Goal: Task Accomplishment & Management: Manage account settings

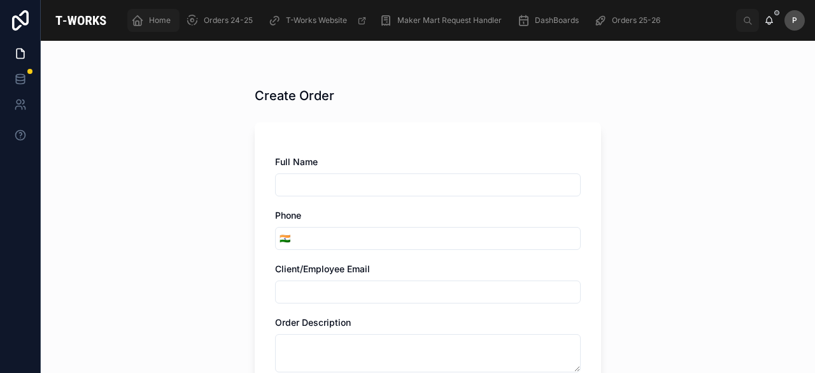
click at [167, 19] on span "Home" at bounding box center [160, 20] width 22 height 10
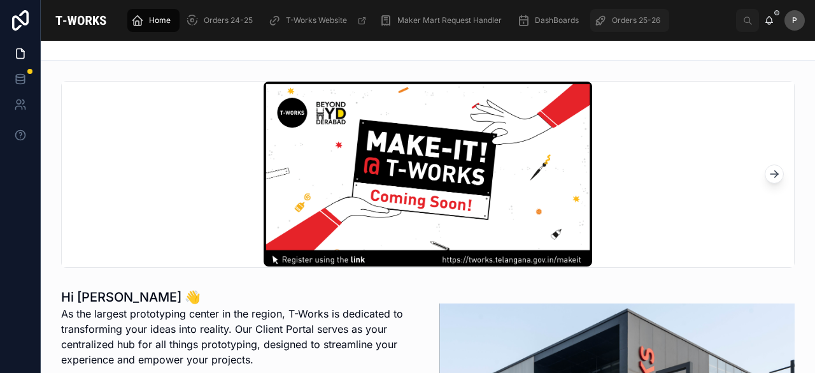
click at [643, 18] on span "Orders 25-26" at bounding box center [636, 20] width 48 height 10
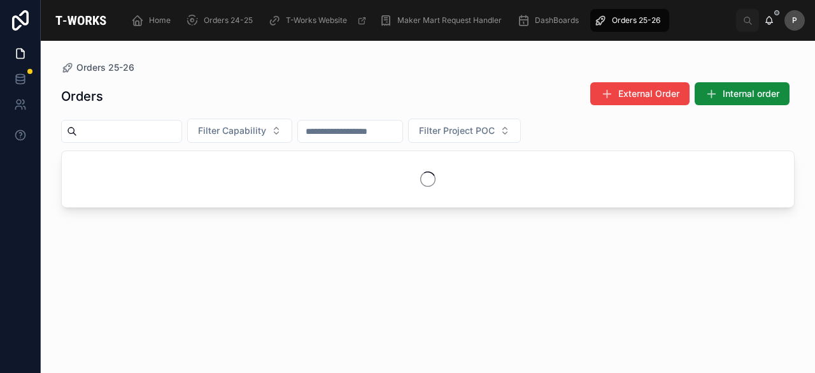
click at [179, 132] on input "text" at bounding box center [129, 131] width 104 height 18
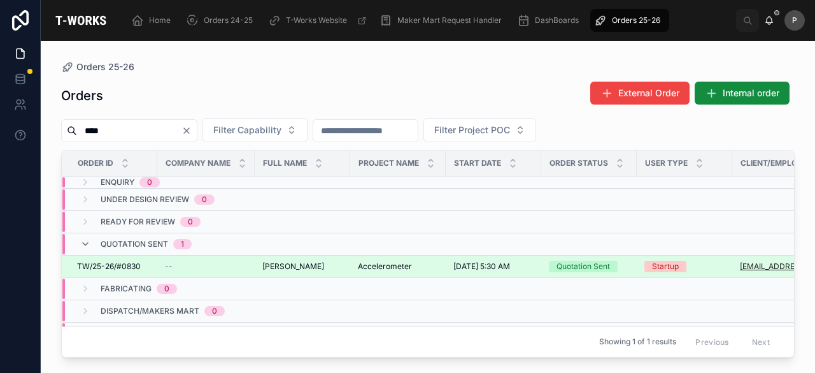
type input "****"
click at [609, 263] on div "Quotation Sent" at bounding box center [584, 266] width 54 height 11
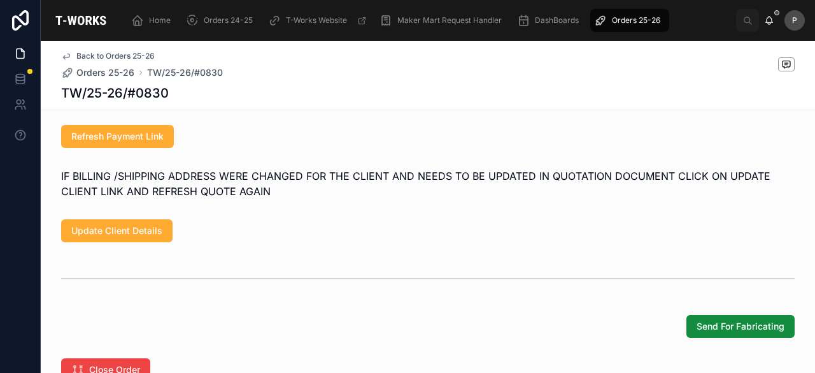
scroll to position [1019, 0]
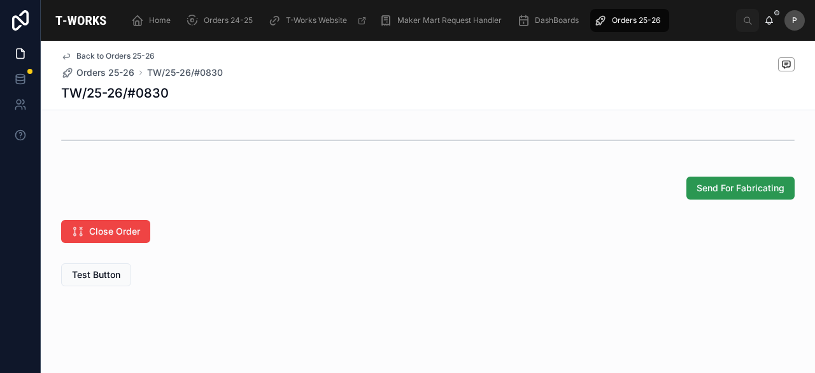
click at [741, 194] on span "Send For Fabricating" at bounding box center [741, 188] width 88 height 13
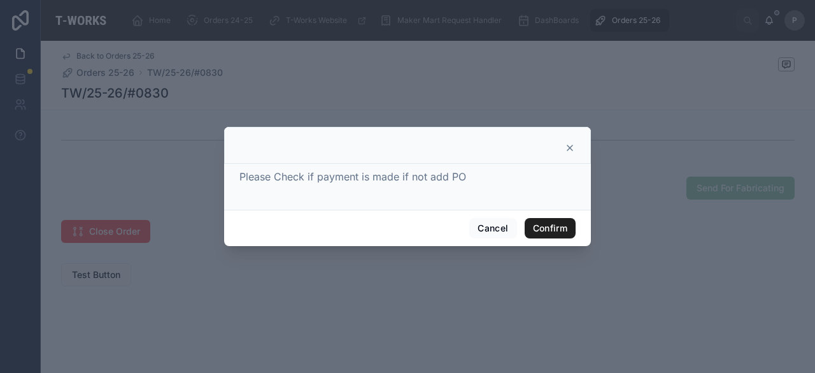
click at [527, 231] on button "Confirm" at bounding box center [550, 228] width 51 height 20
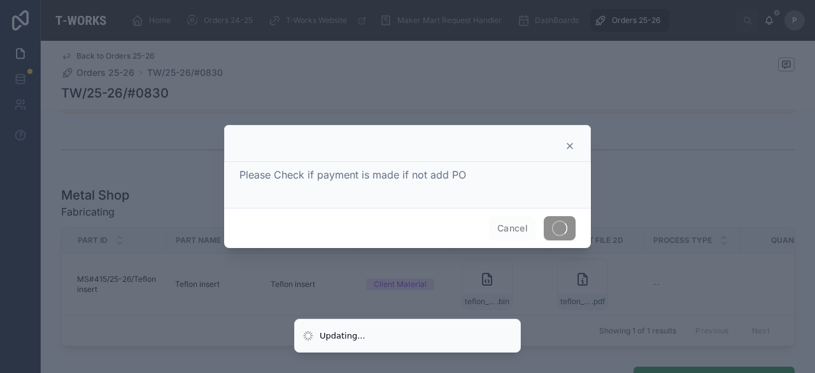
scroll to position [611, 0]
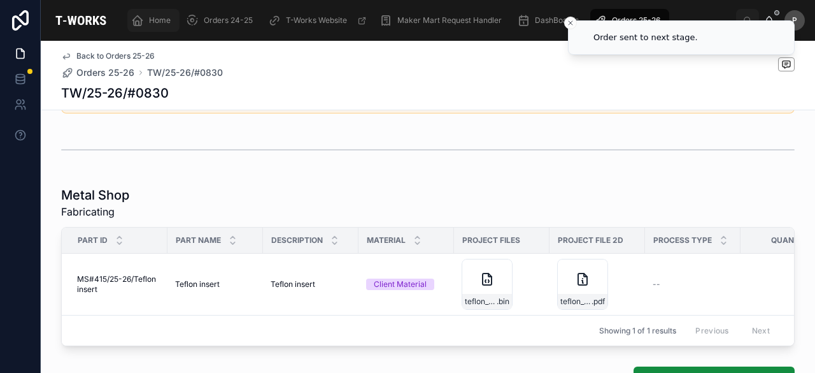
click at [157, 26] on div "Home" at bounding box center [153, 20] width 45 height 20
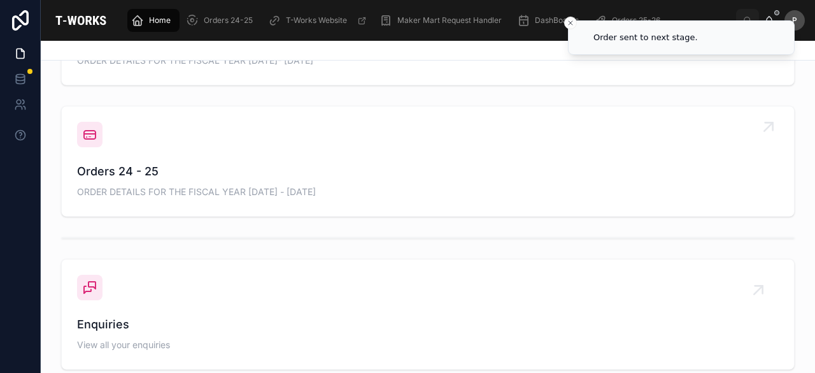
scroll to position [413, 0]
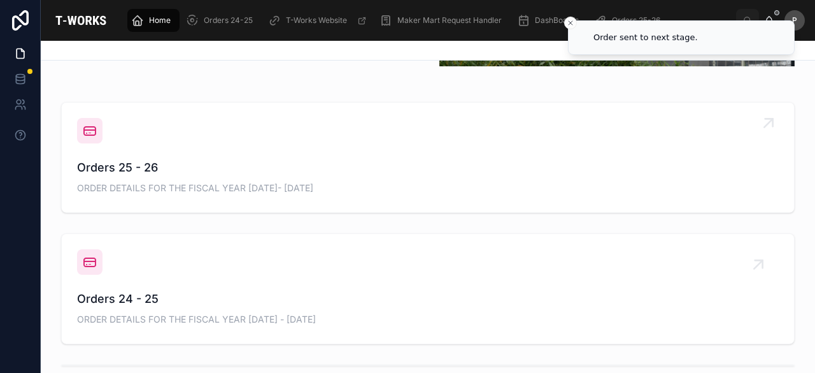
click at [145, 171] on span "Orders 25 - 26" at bounding box center [428, 168] width 702 height 18
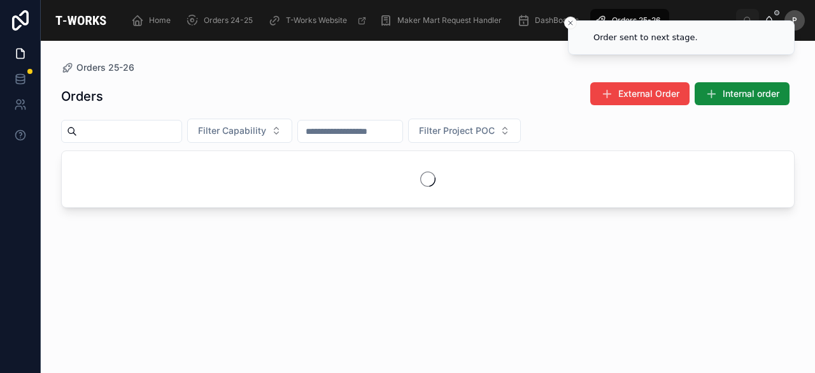
click at [174, 131] on input "text" at bounding box center [129, 131] width 104 height 18
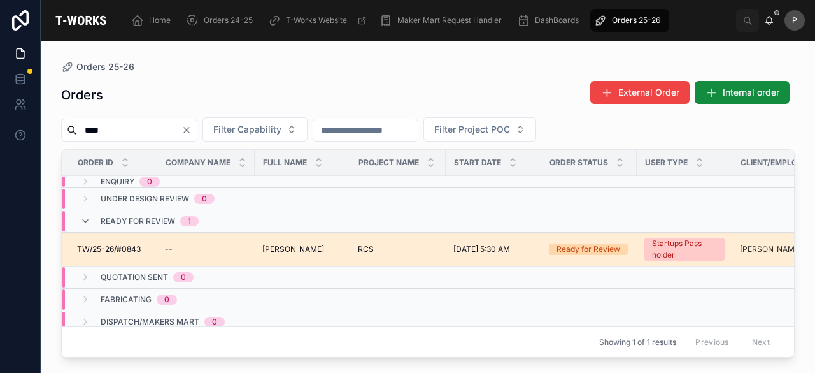
type input "****"
click at [597, 247] on div "Ready for Review" at bounding box center [589, 248] width 64 height 11
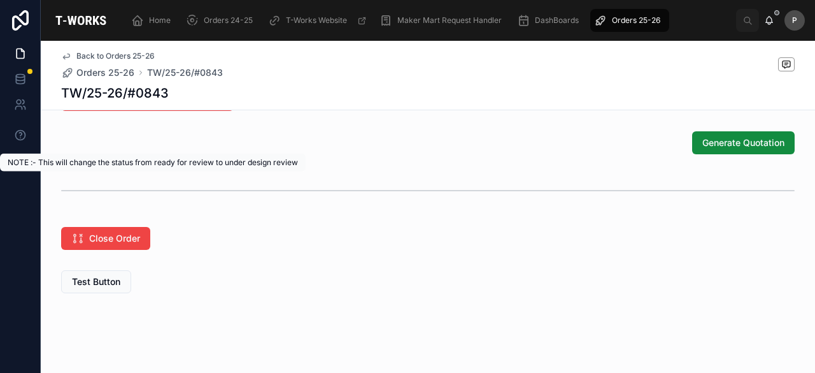
scroll to position [920, 0]
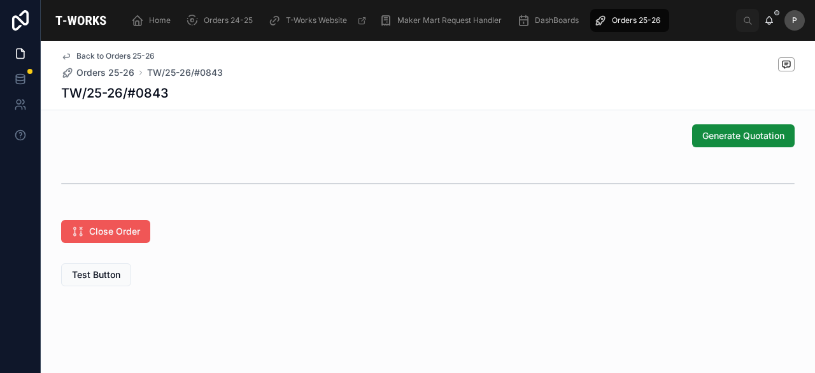
click at [125, 229] on span "Close Order" at bounding box center [114, 231] width 51 height 13
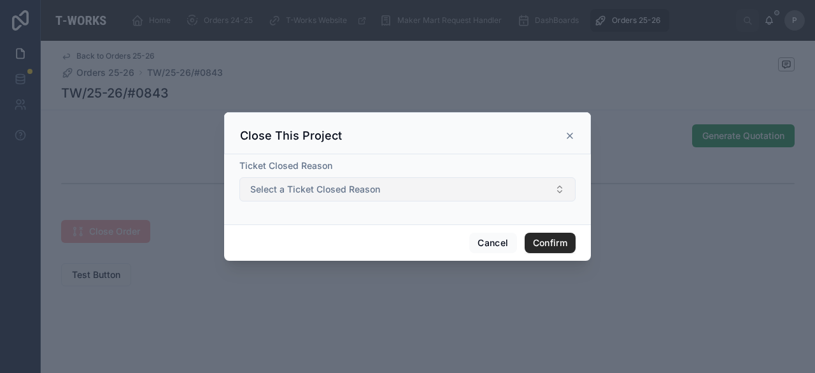
click at [320, 192] on span "Select a Ticket Closed Reason" at bounding box center [315, 189] width 130 height 13
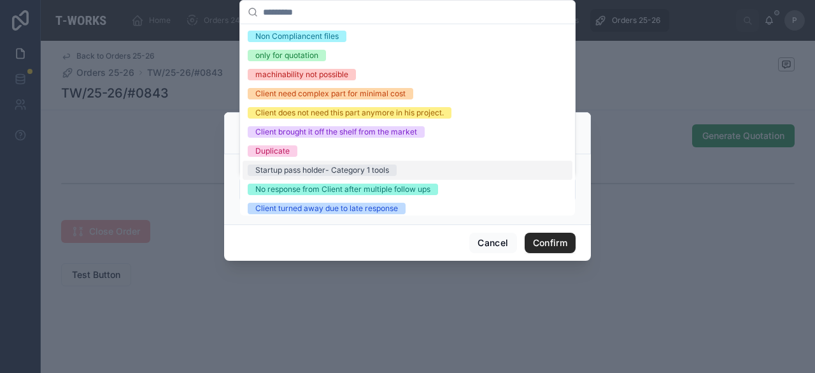
scroll to position [0, 0]
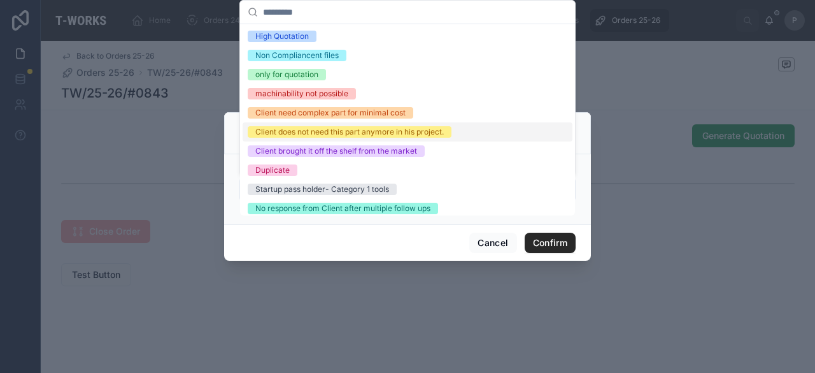
click at [331, 131] on div "Client does not need this part anymore in his project." at bounding box center [349, 131] width 189 height 11
click at [539, 239] on button "Confirm" at bounding box center [550, 242] width 51 height 20
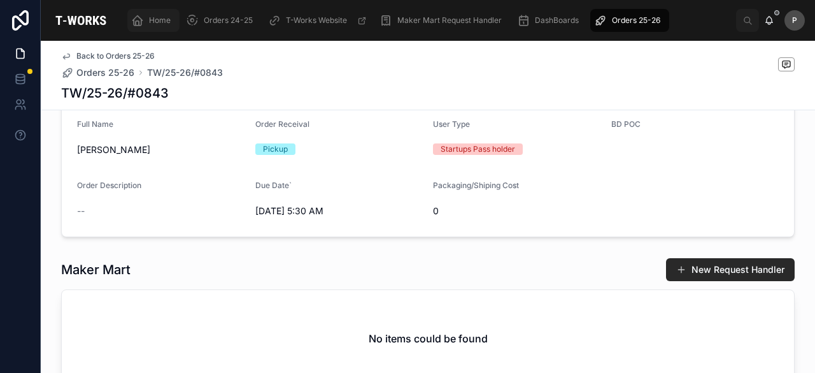
scroll to position [9, 0]
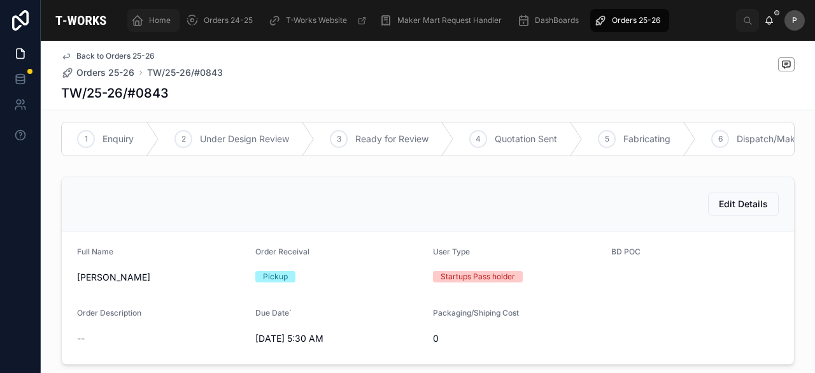
click at [161, 24] on span "Home" at bounding box center [160, 20] width 22 height 10
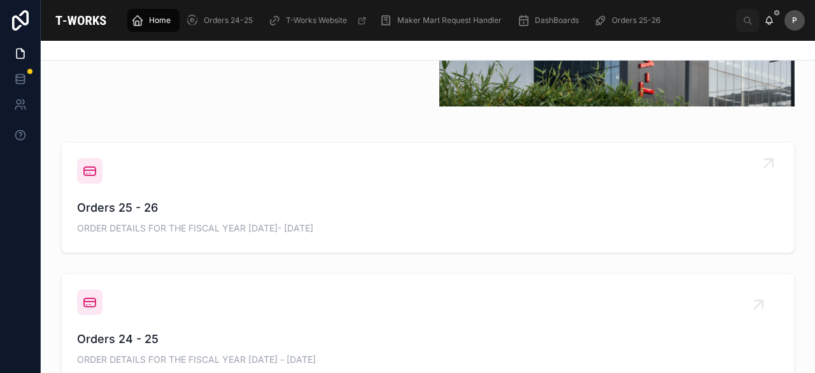
scroll to position [391, 0]
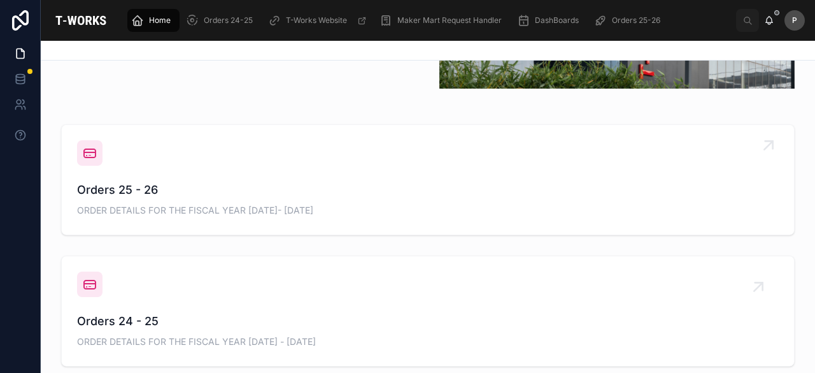
click at [144, 201] on div "Orders 25 - 26 ORDER DETAILS FOR THE FISCAL YEAR [DATE]- [DATE]" at bounding box center [428, 200] width 702 height 38
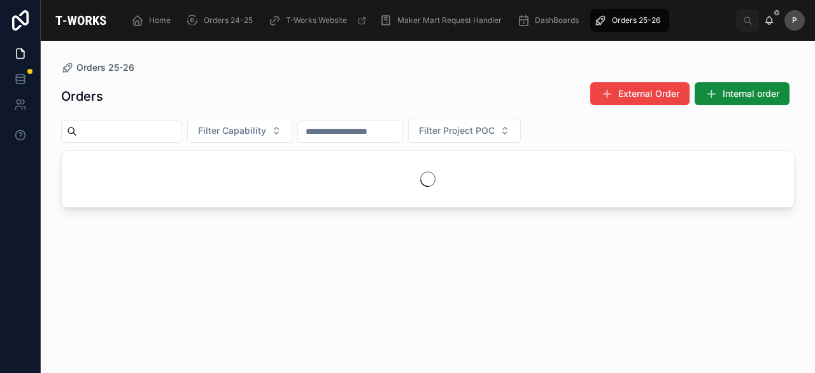
click at [182, 132] on input "text" at bounding box center [129, 131] width 104 height 18
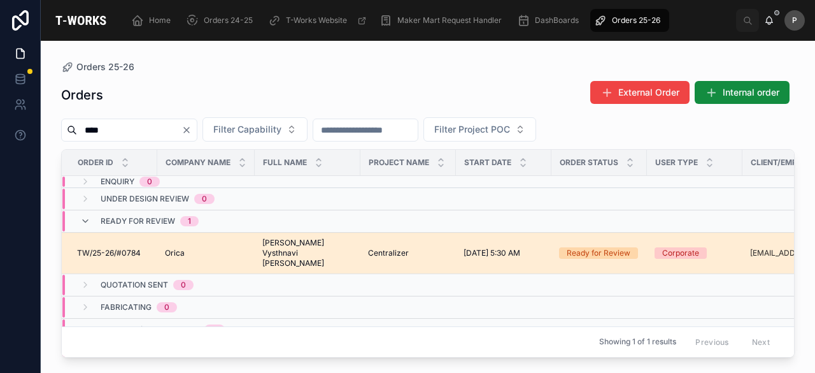
type input "****"
click at [571, 249] on div "Ready for Review" at bounding box center [599, 252] width 64 height 11
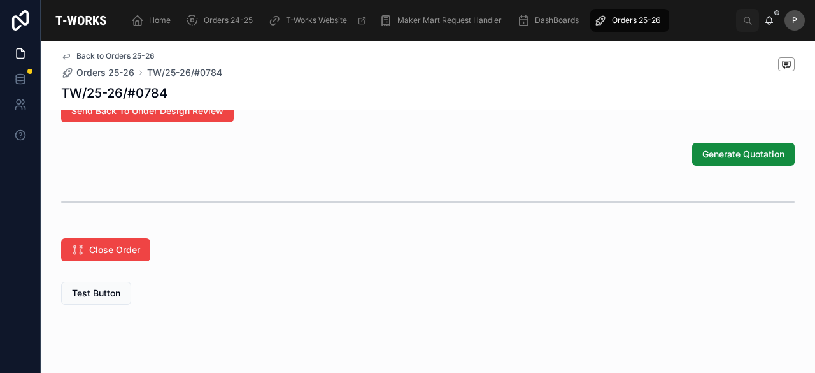
scroll to position [956, 0]
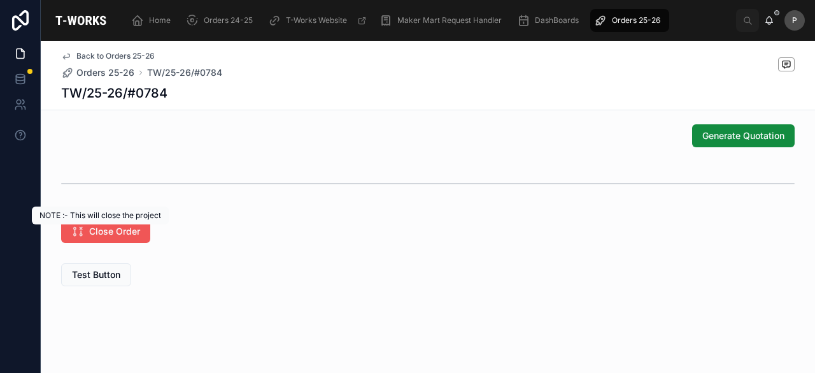
click at [115, 230] on span "Close Order" at bounding box center [114, 231] width 51 height 13
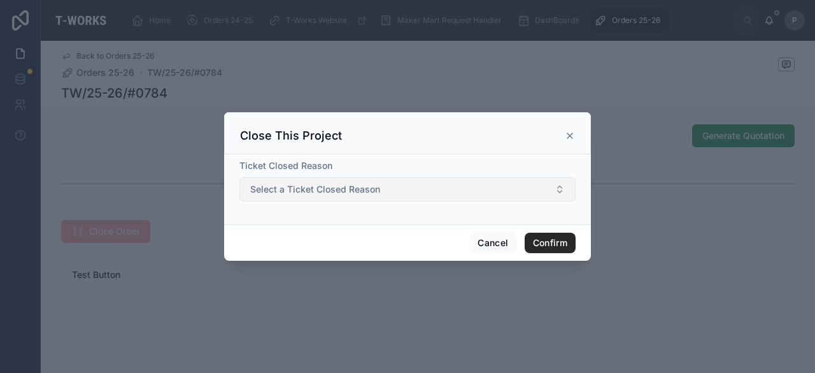
click at [299, 190] on span "Select a Ticket Closed Reason" at bounding box center [315, 189] width 130 height 13
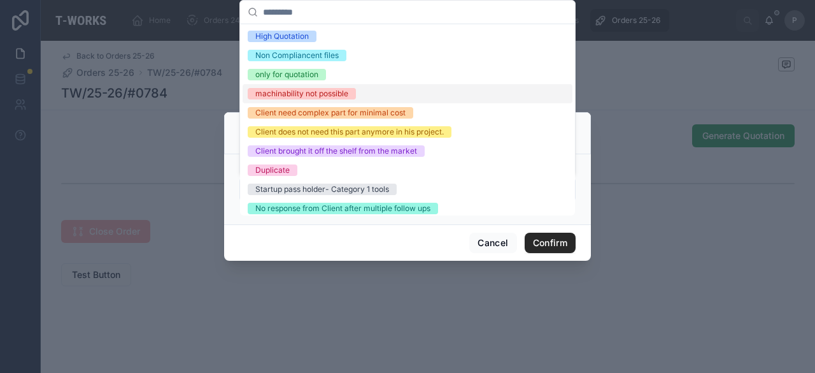
click at [299, 96] on div "machinability not possible" at bounding box center [301, 93] width 93 height 11
click at [539, 243] on button "Confirm" at bounding box center [550, 242] width 51 height 20
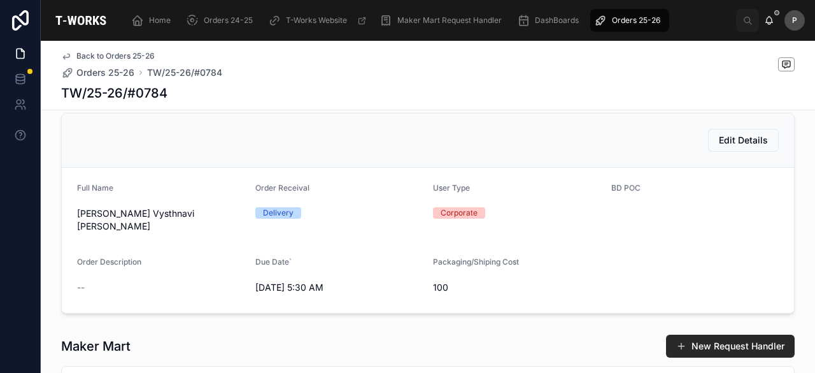
scroll to position [0, 0]
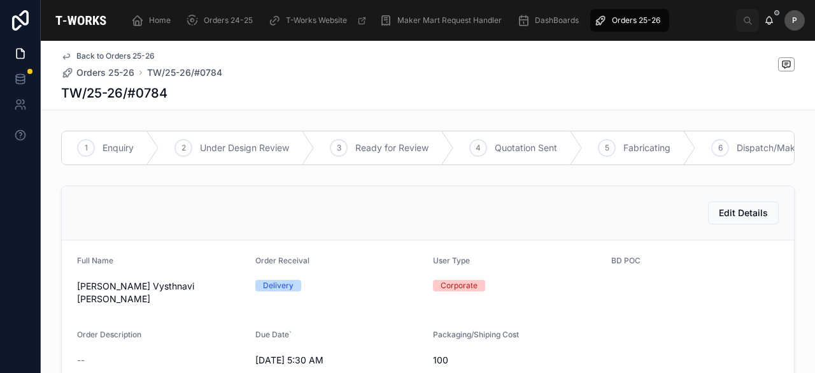
click at [627, 21] on span "Orders 25-26" at bounding box center [636, 20] width 48 height 10
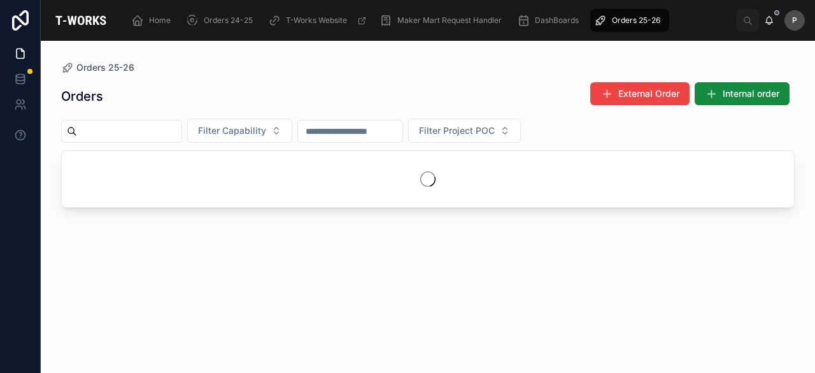
click at [182, 131] on input "text" at bounding box center [129, 131] width 104 height 18
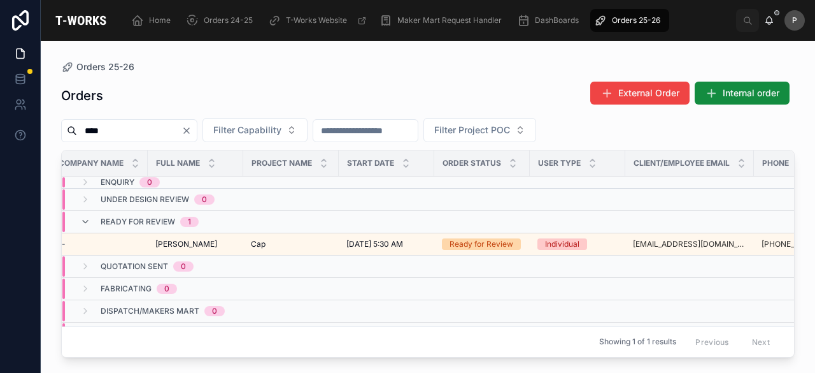
scroll to position [0, 112]
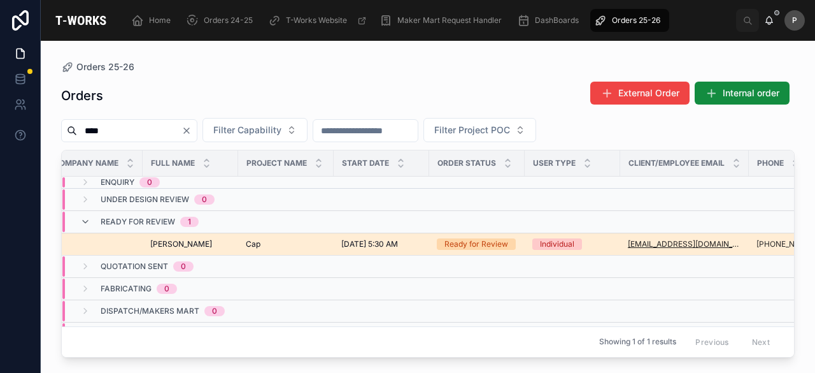
type input "****"
click at [460, 243] on div "Ready for Review" at bounding box center [477, 243] width 64 height 11
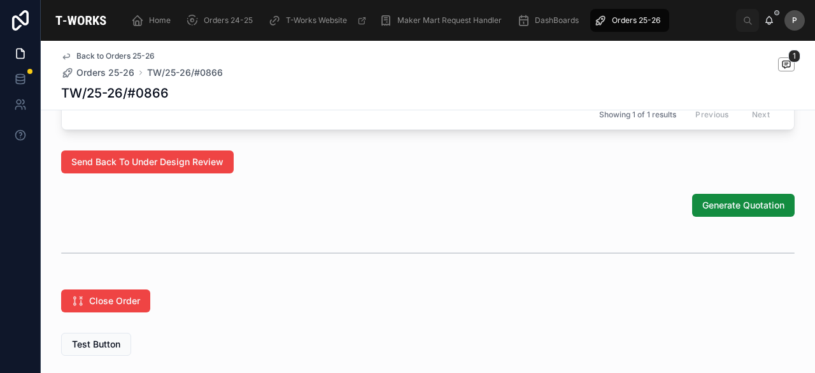
scroll to position [828, 0]
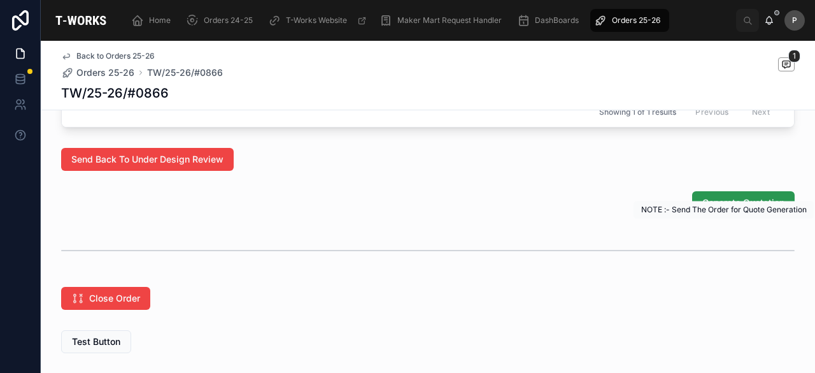
click at [707, 209] on span "Generate Quotation" at bounding box center [744, 202] width 82 height 13
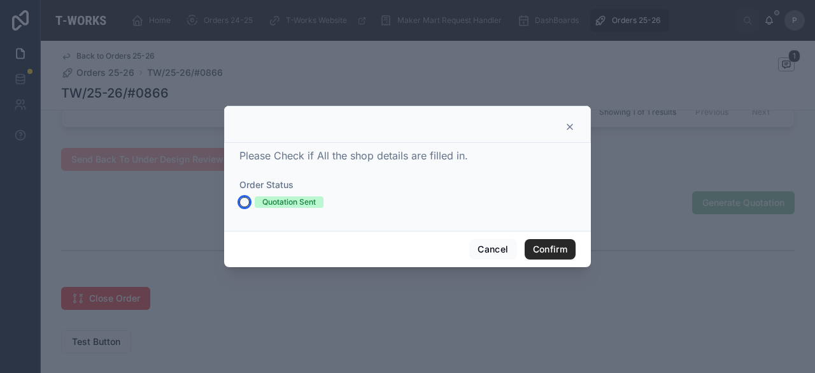
click at [243, 203] on button "Quotation Sent" at bounding box center [245, 202] width 10 height 10
click at [544, 247] on button "Confirm" at bounding box center [550, 249] width 51 height 20
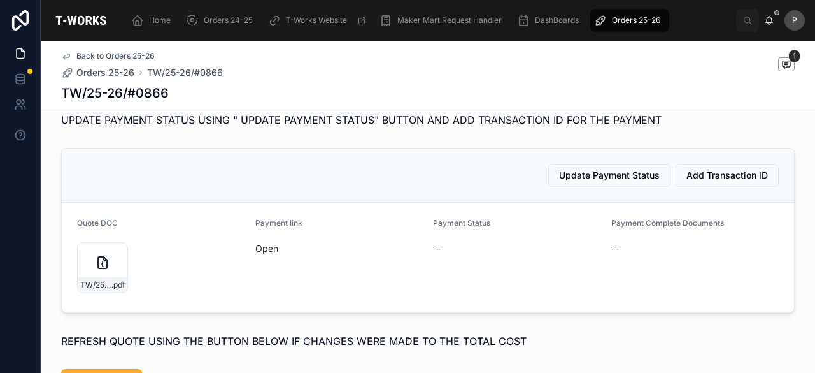
scroll to position [624, 0]
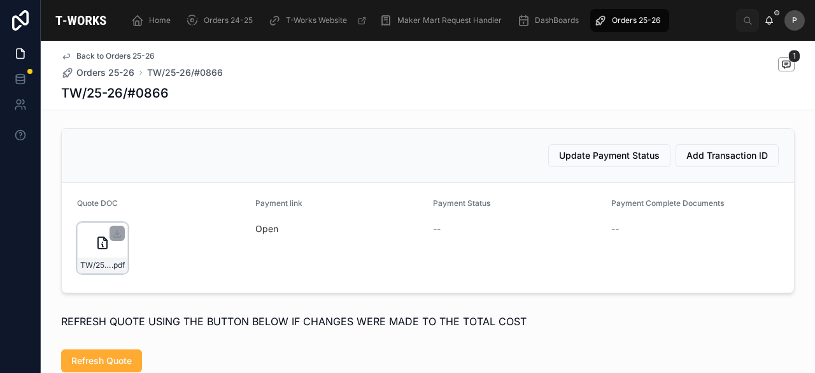
click at [119, 271] on div "TW/25-26/#0866 .pdf" at bounding box center [102, 247] width 51 height 51
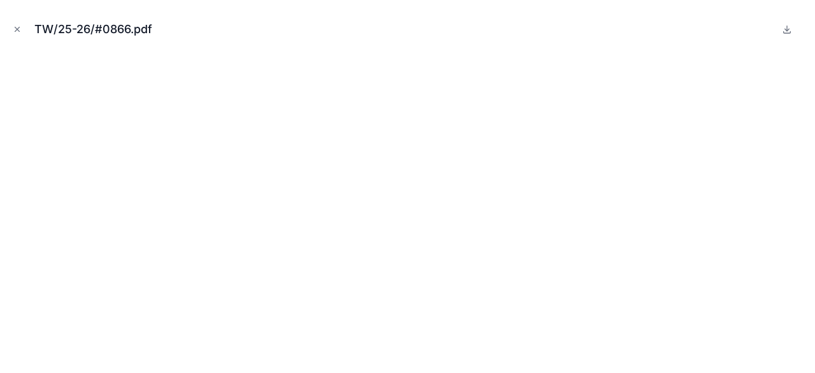
click at [18, 29] on icon "Close modal" at bounding box center [17, 29] width 4 height 4
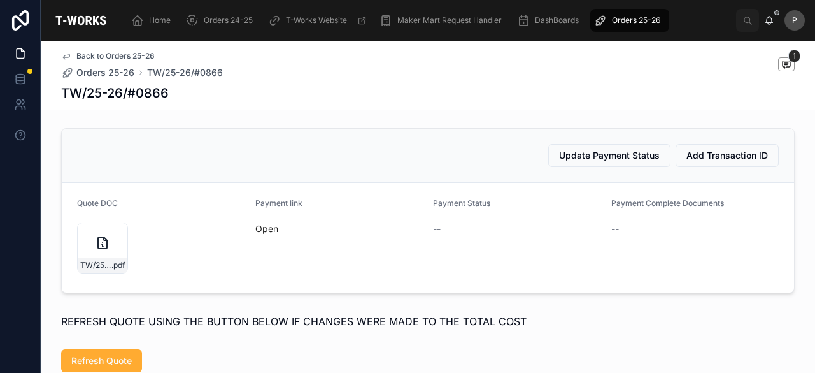
click at [264, 234] on link "Open" at bounding box center [266, 228] width 23 height 11
click at [170, 18] on span "Home" at bounding box center [160, 20] width 22 height 10
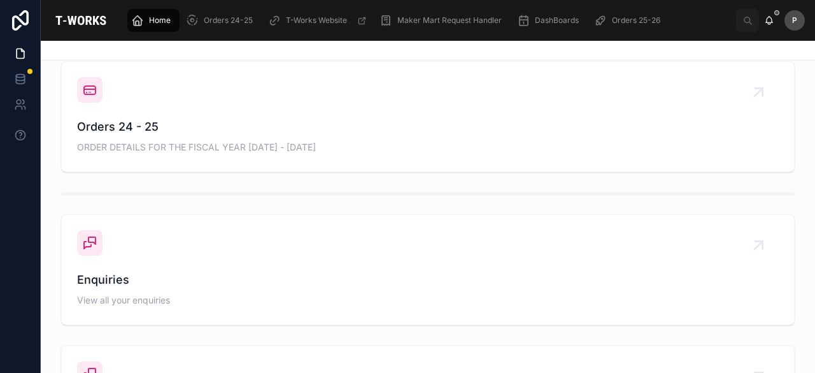
scroll to position [426, 0]
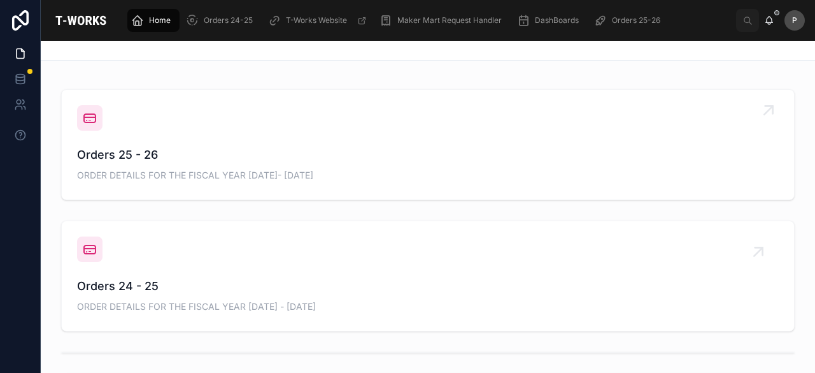
click at [135, 159] on span "Orders 25 - 26" at bounding box center [428, 155] width 702 height 18
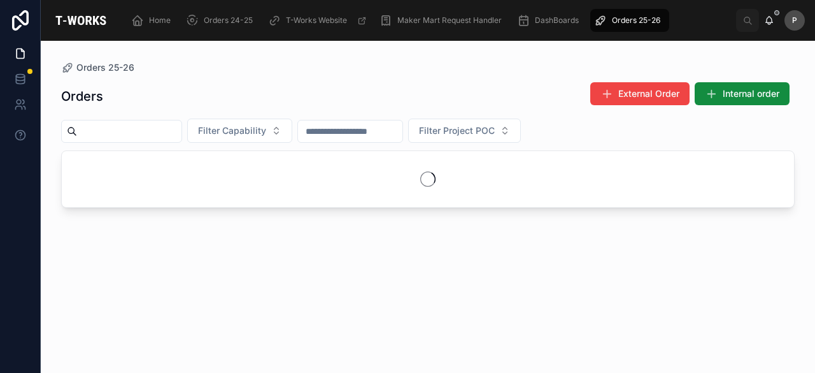
click at [161, 125] on input "text" at bounding box center [129, 131] width 104 height 18
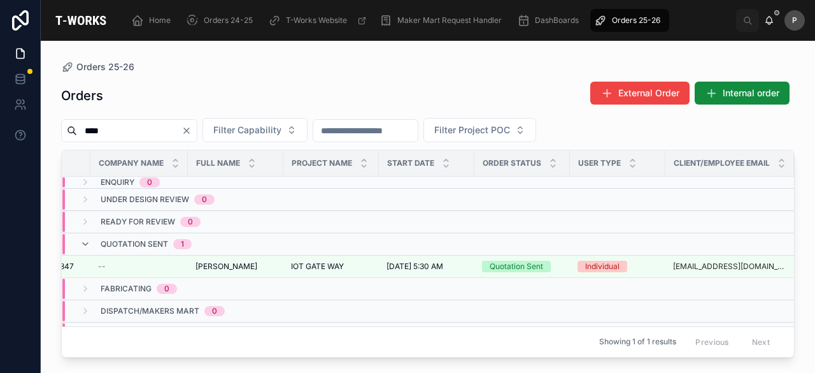
scroll to position [0, 73]
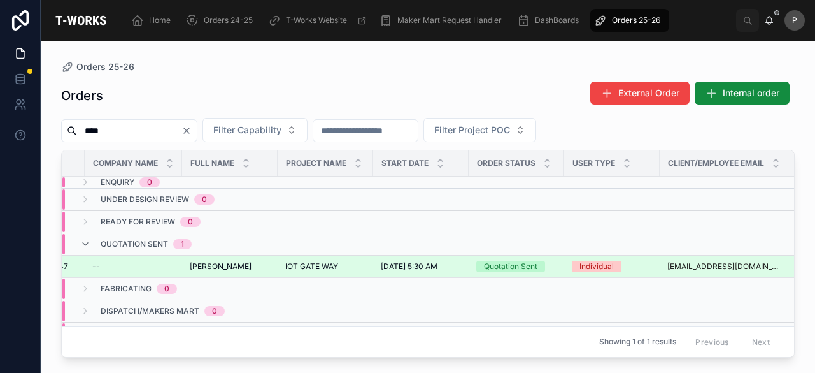
type input "****"
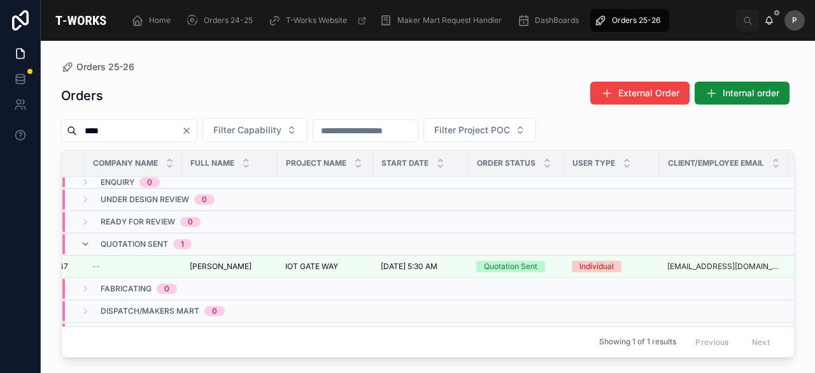
drag, startPoint x: 678, startPoint y: 263, endPoint x: 538, endPoint y: 281, distance: 141.3
click at [538, 281] on td at bounding box center [517, 288] width 96 height 22
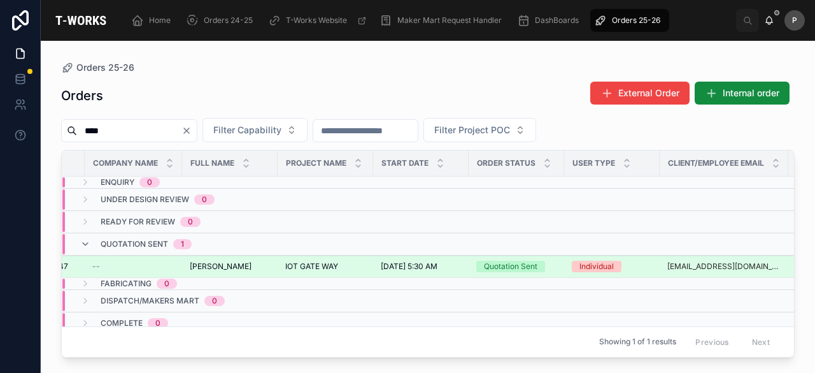
click at [513, 264] on div "Quotation Sent" at bounding box center [511, 266] width 54 height 11
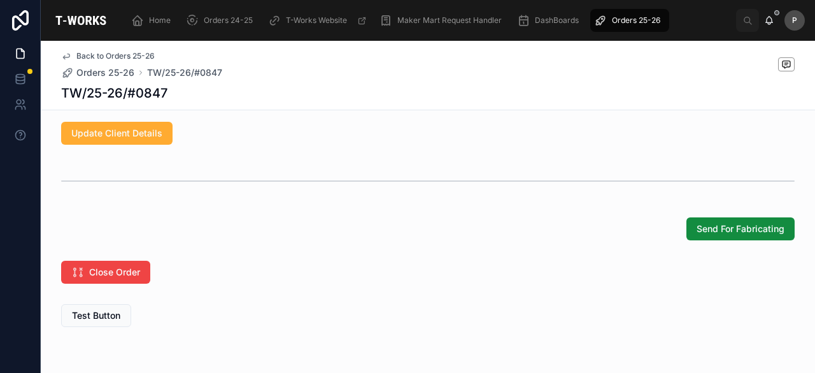
scroll to position [1026, 0]
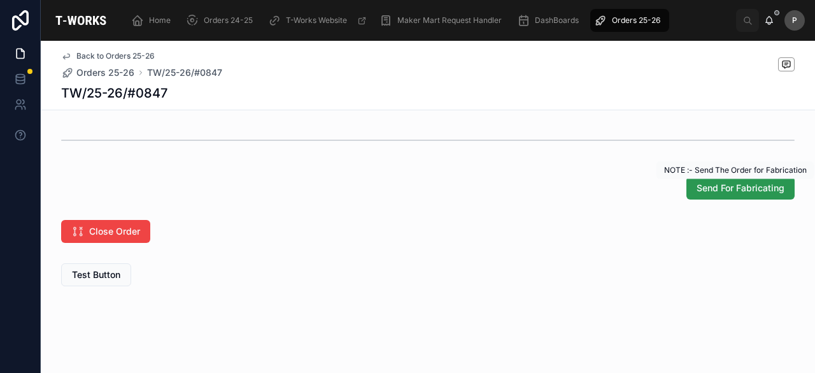
click at [737, 192] on span "Send For Fabricating" at bounding box center [741, 188] width 88 height 13
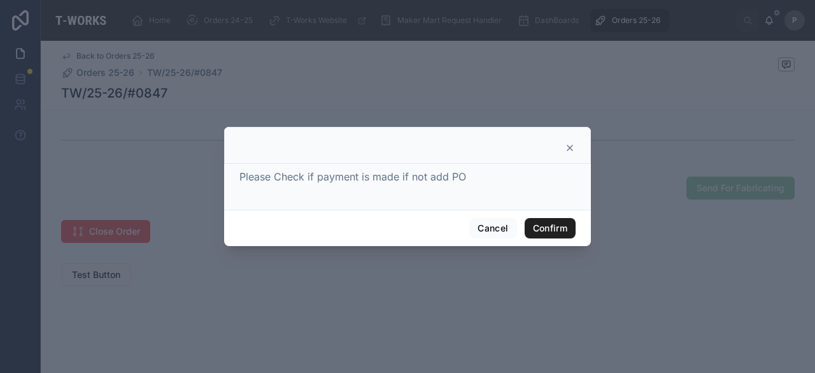
click at [540, 223] on button "Confirm" at bounding box center [550, 228] width 51 height 20
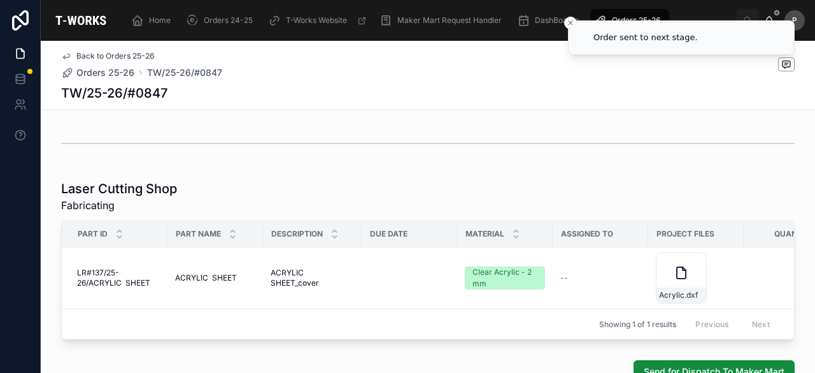
scroll to position [764, 0]
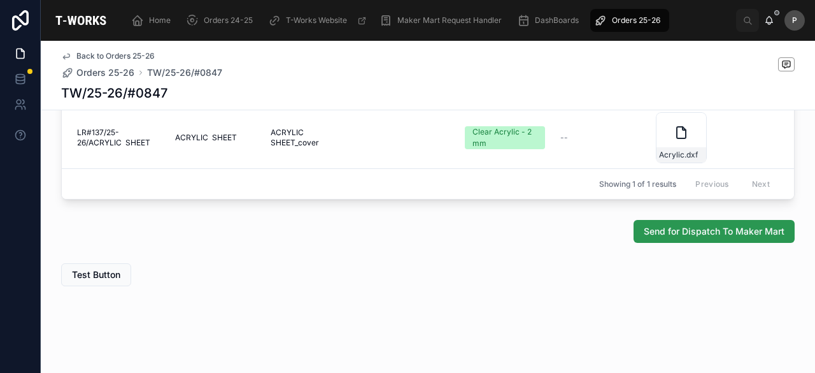
click at [716, 234] on span "Send for Dispatch To Maker Mart" at bounding box center [714, 231] width 141 height 13
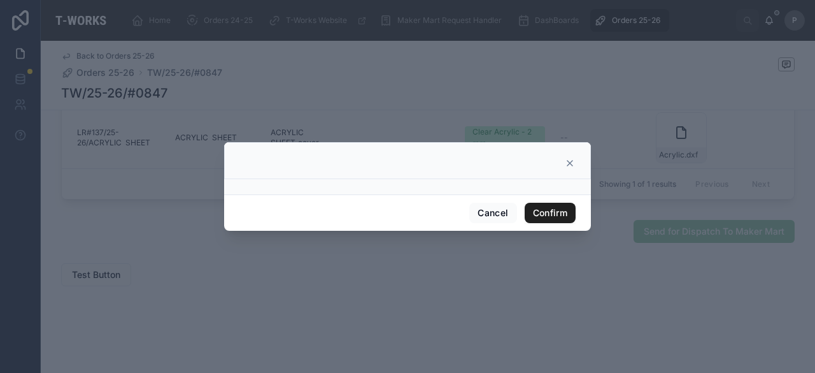
click at [562, 210] on button "Confirm" at bounding box center [550, 213] width 51 height 20
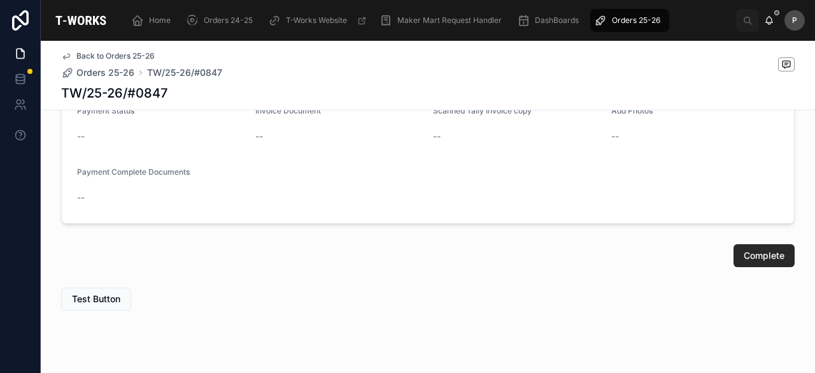
scroll to position [736, 0]
